Goal: Transaction & Acquisition: Purchase product/service

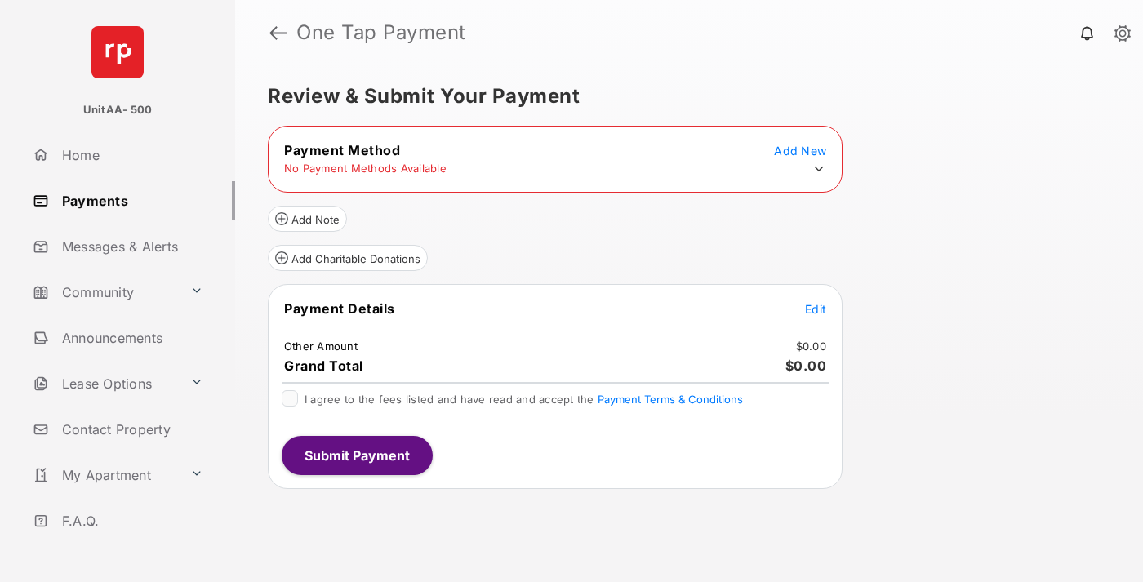
click at [819, 169] on icon at bounding box center [819, 169] width 15 height 15
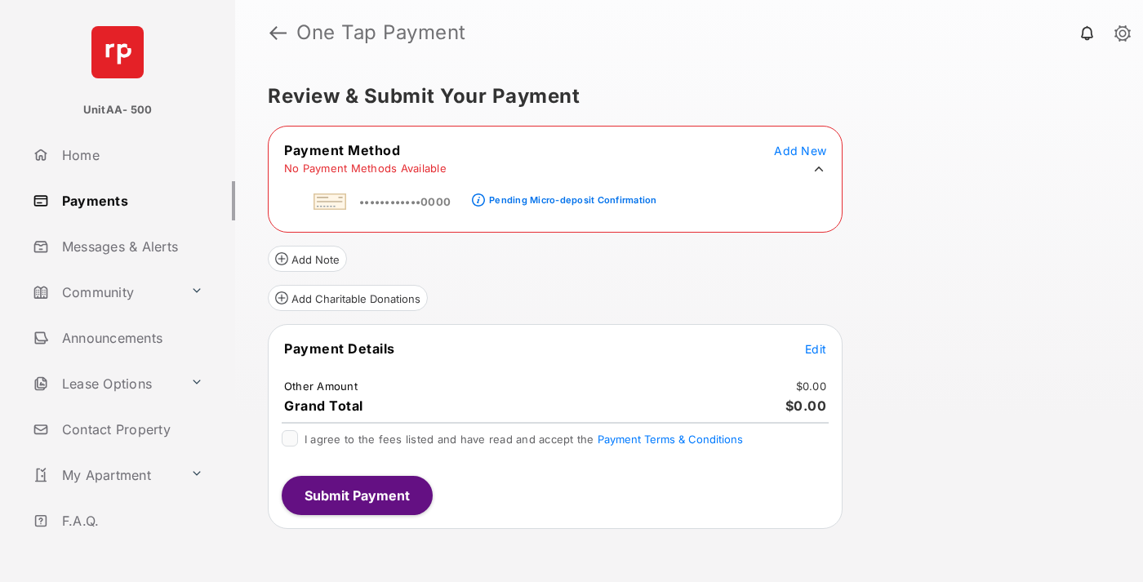
click at [570, 195] on div "Pending Micro-deposit Confirmation" at bounding box center [572, 199] width 167 height 11
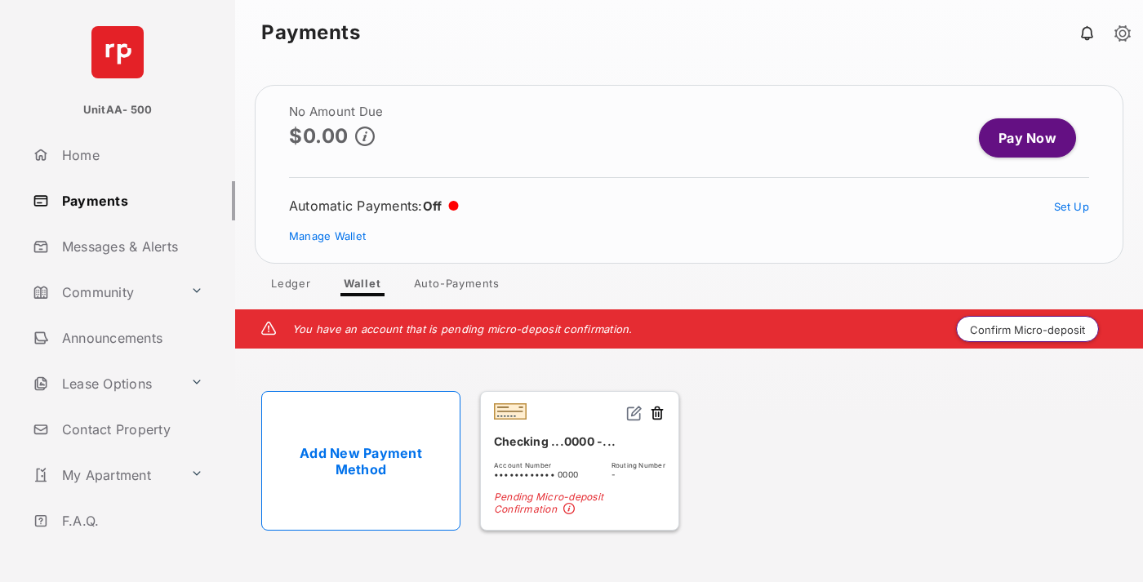
click at [1028, 329] on button "Confirm Micro-deposit" at bounding box center [1027, 329] width 143 height 26
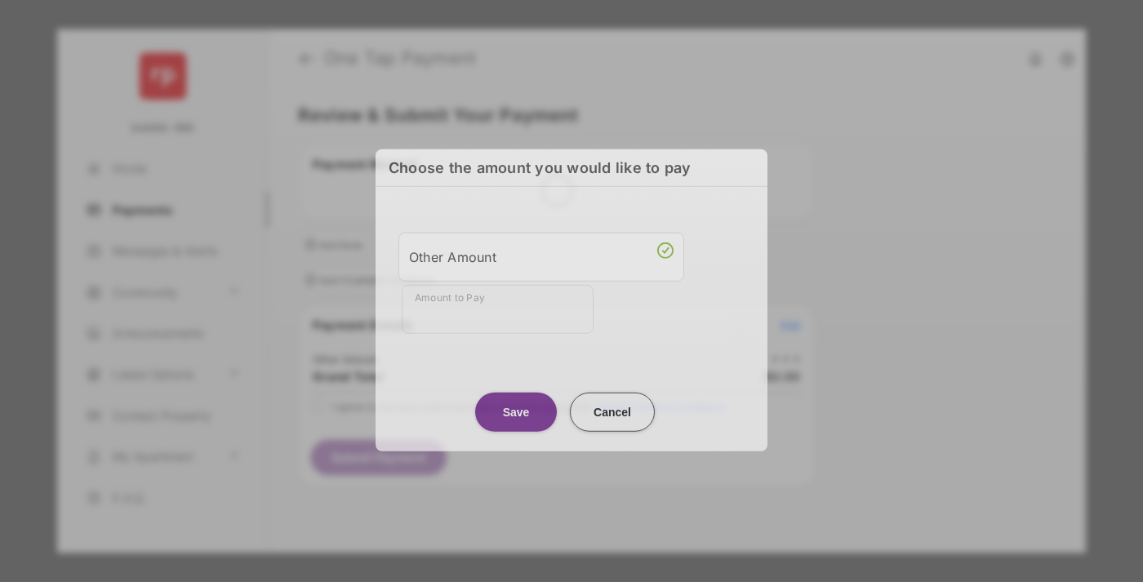
click at [541, 255] on div "Other Amount" at bounding box center [541, 256] width 265 height 28
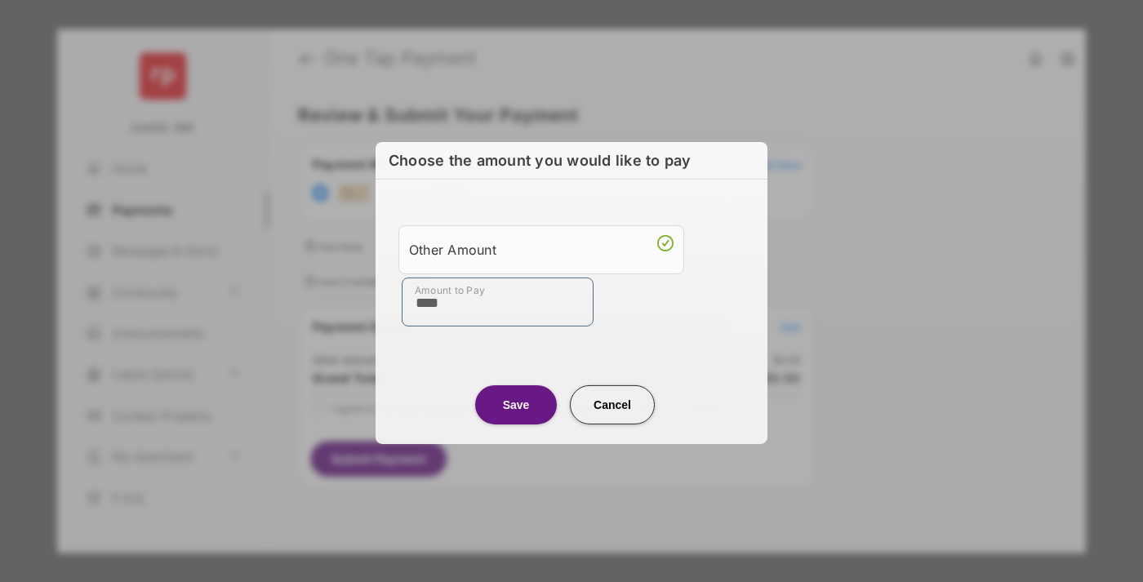
type input "****"
click at [516, 402] on button "Save" at bounding box center [516, 404] width 82 height 39
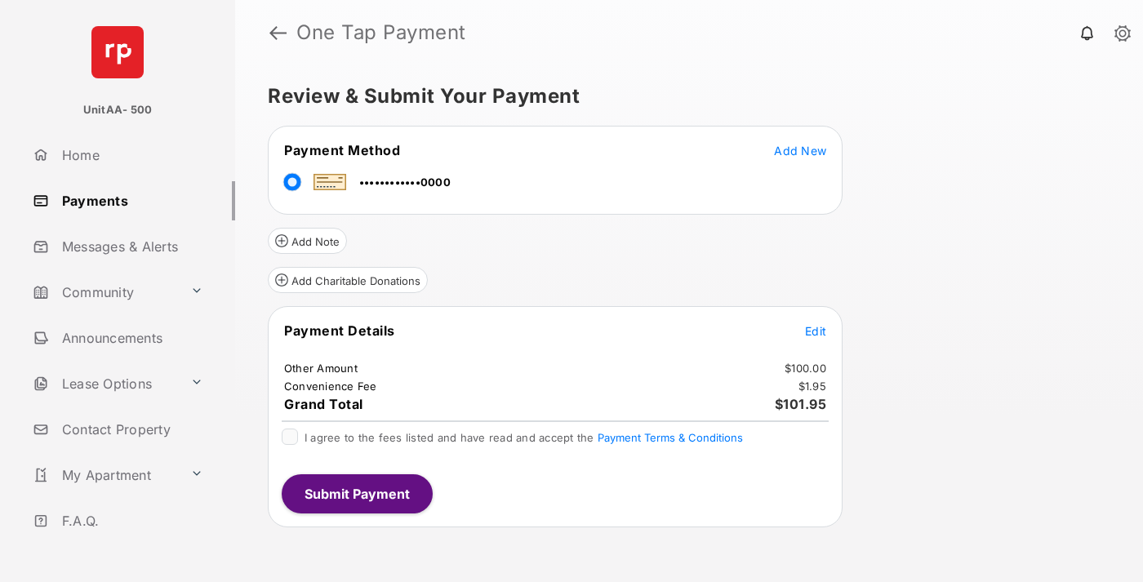
click at [816, 331] on span "Edit" at bounding box center [815, 331] width 21 height 14
click at [356, 493] on button "Submit Payment" at bounding box center [357, 493] width 151 height 39
